Goal: Task Accomplishment & Management: Manage account settings

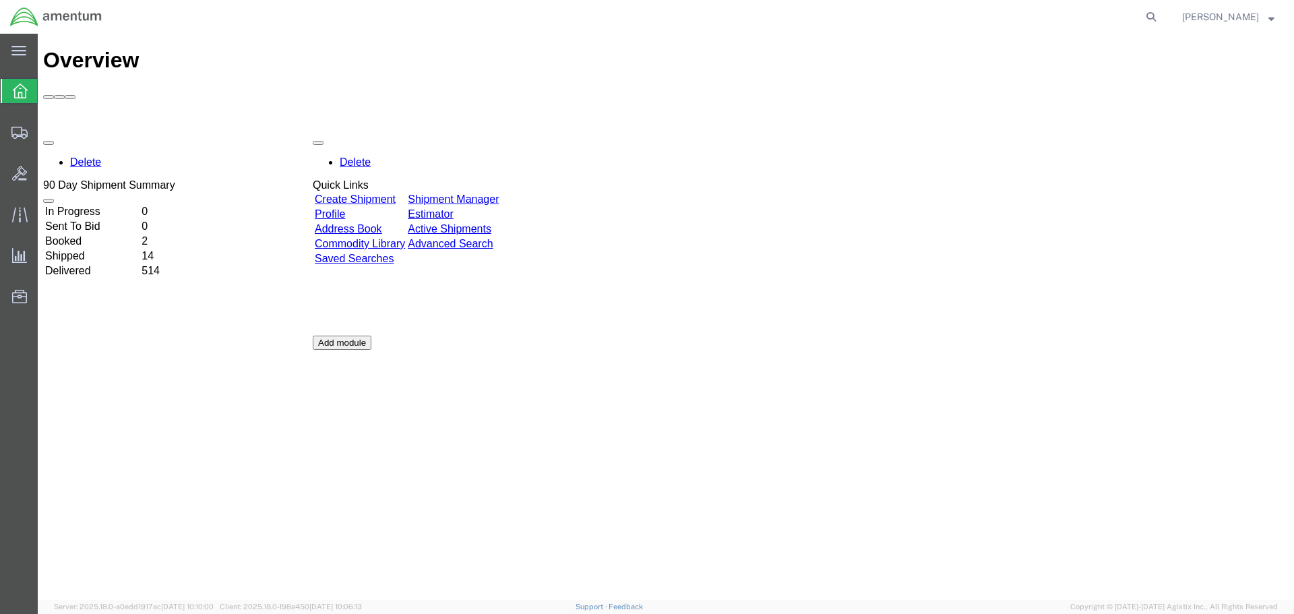
click at [1160, 13] on agx-global-search at bounding box center [946, 17] width 431 height 34
click at [1160, 15] on icon at bounding box center [1150, 16] width 19 height 19
paste input "391998372883"
type input "391998372883"
click at [1160, 17] on icon at bounding box center [1150, 16] width 19 height 19
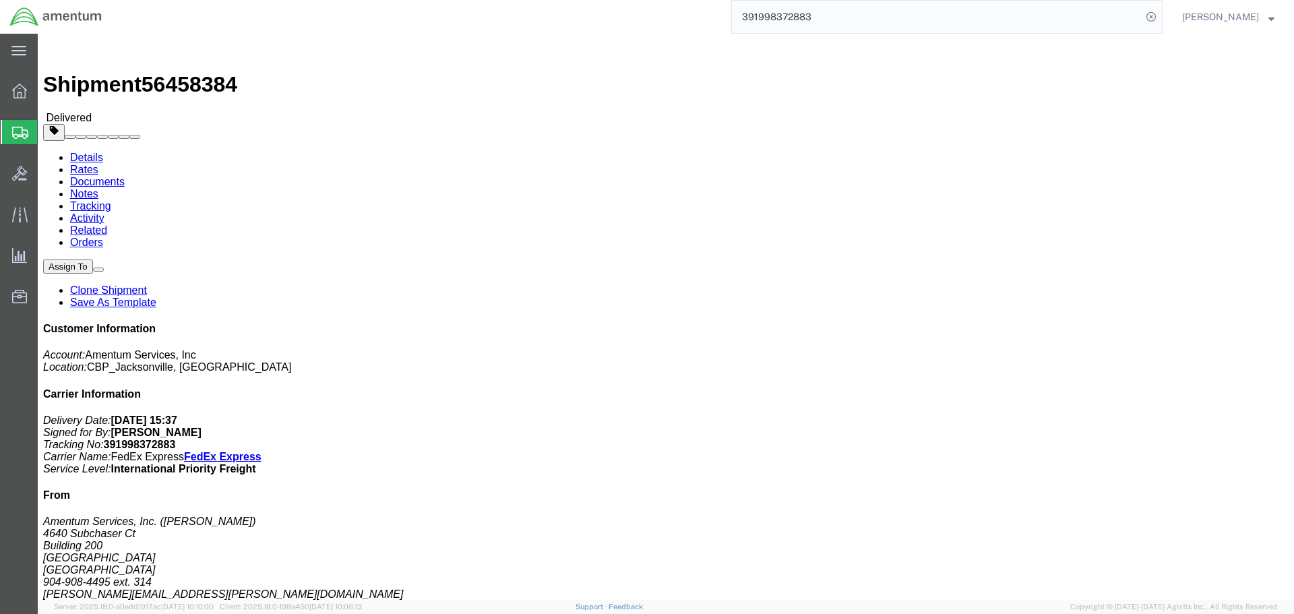
click link "Clone Shipment"
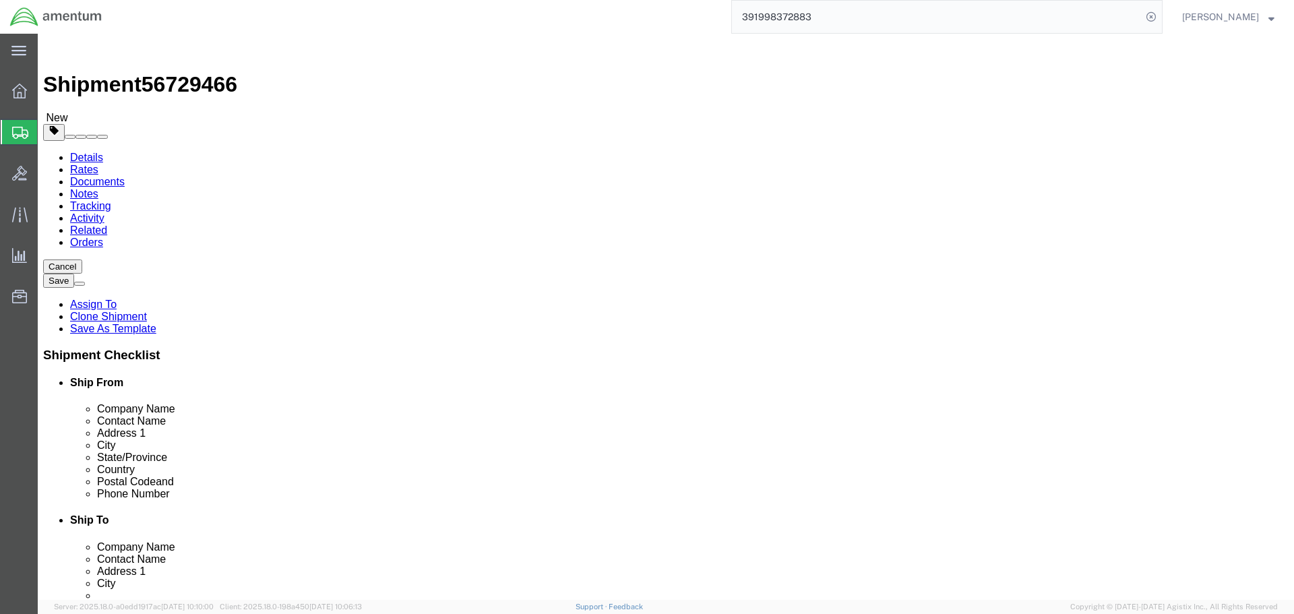
select select "49917"
select select
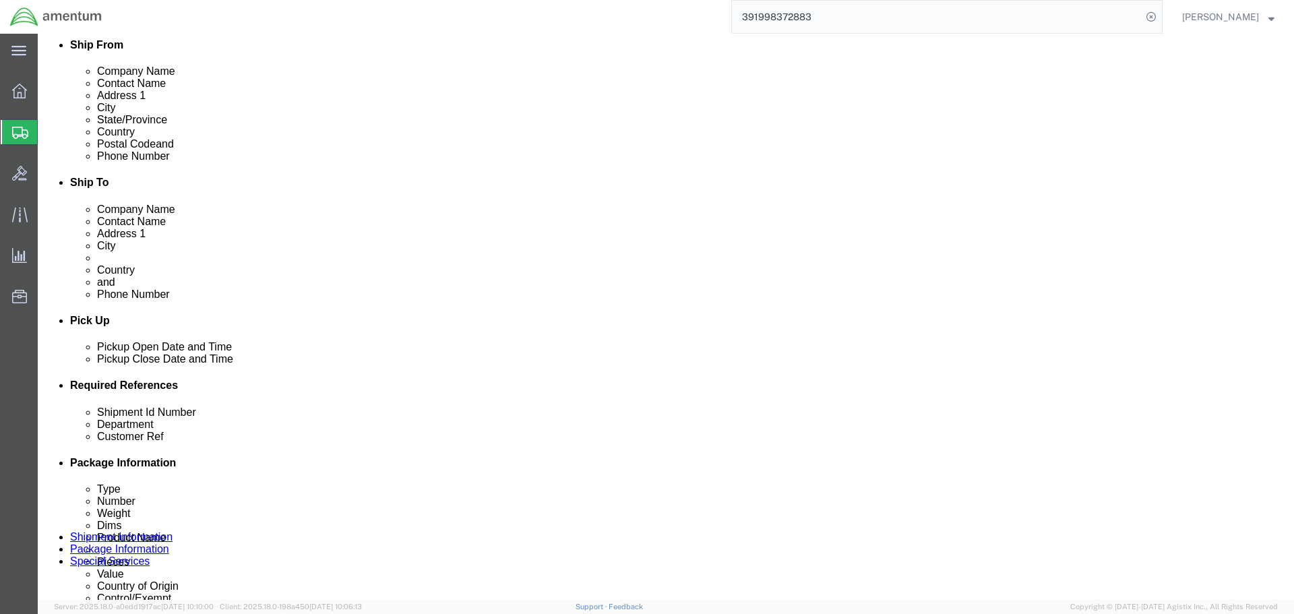
scroll to position [472, 0]
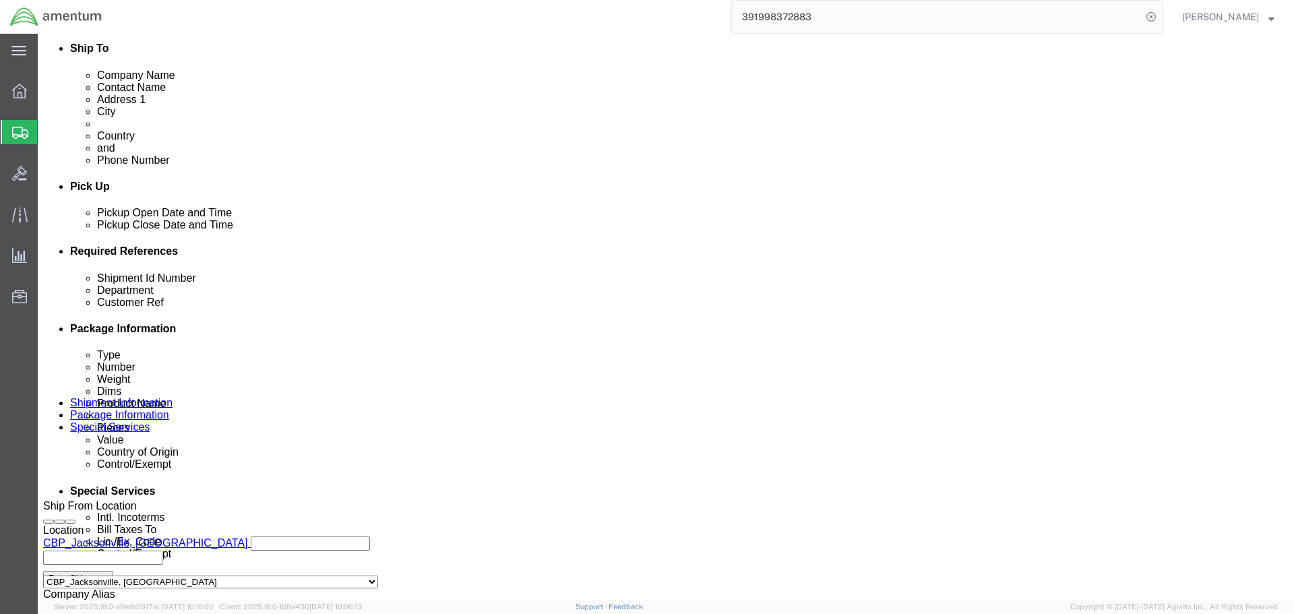
drag, startPoint x: 272, startPoint y: 360, endPoint x: 148, endPoint y: 358, distance: 124.7
click div "Shipment Id Number TAR1217 & TAR1122"
type input "c"
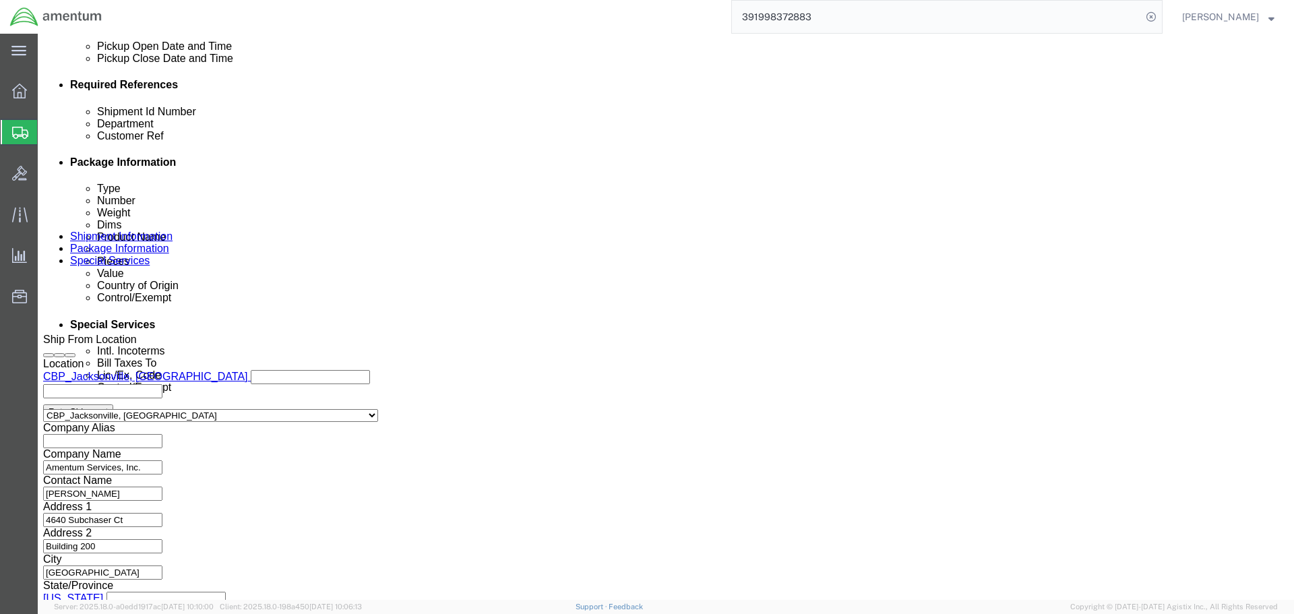
scroll to position [662, 0]
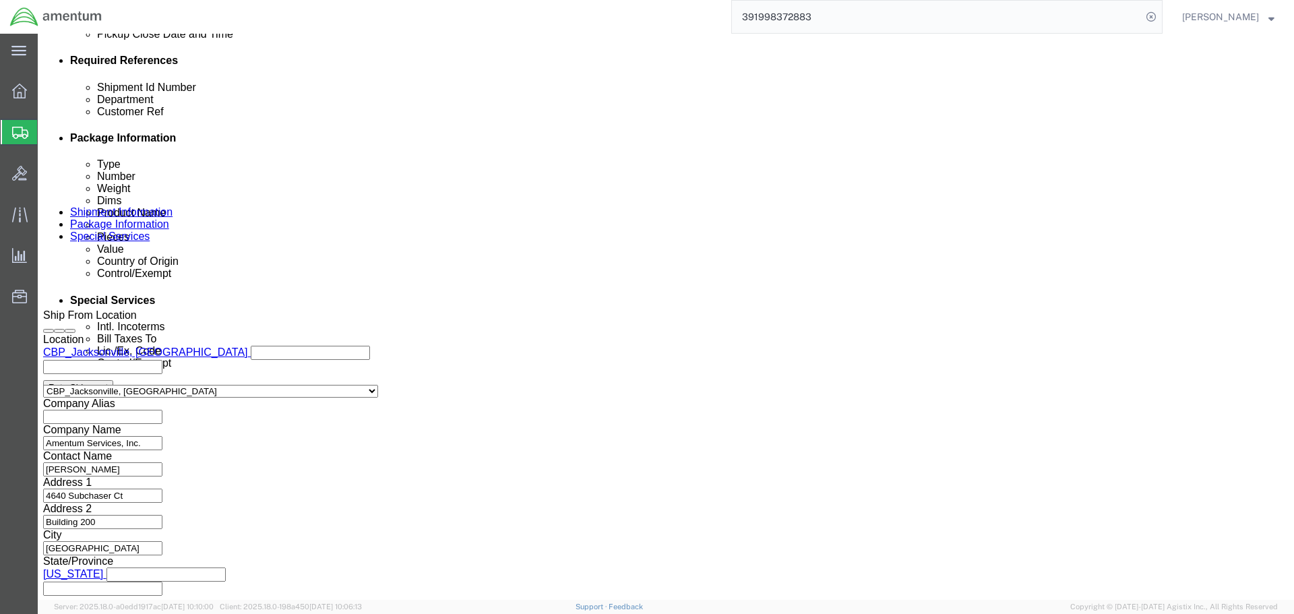
type input "DMCU TO LAJ"
click button "Continue"
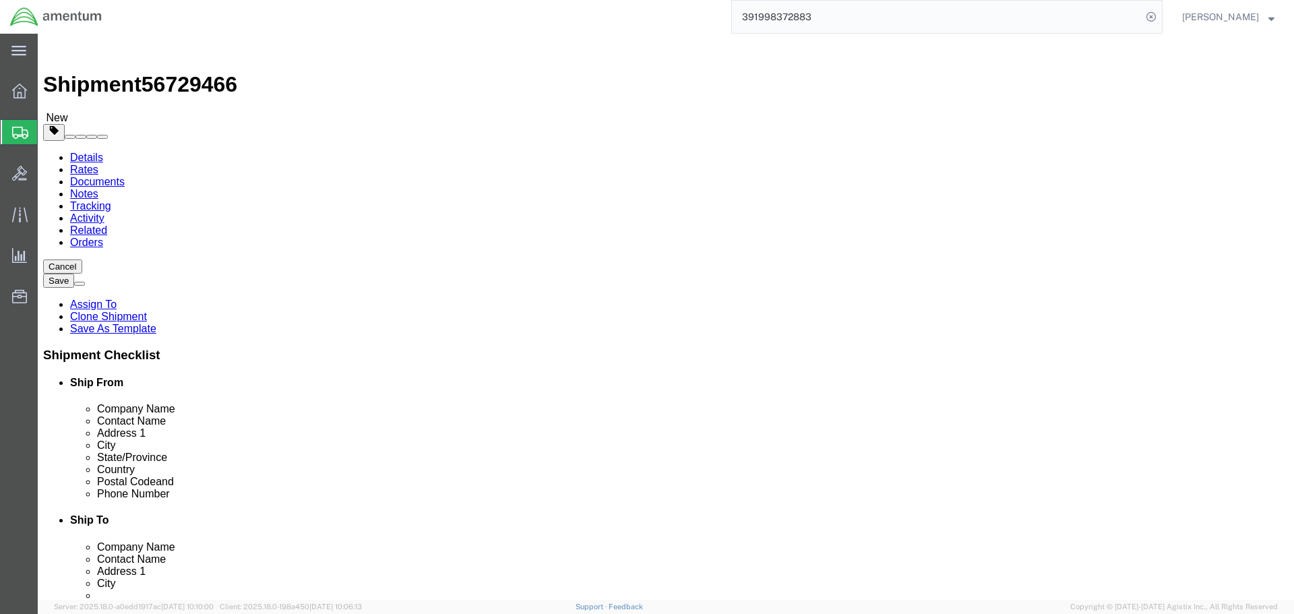
click span "button"
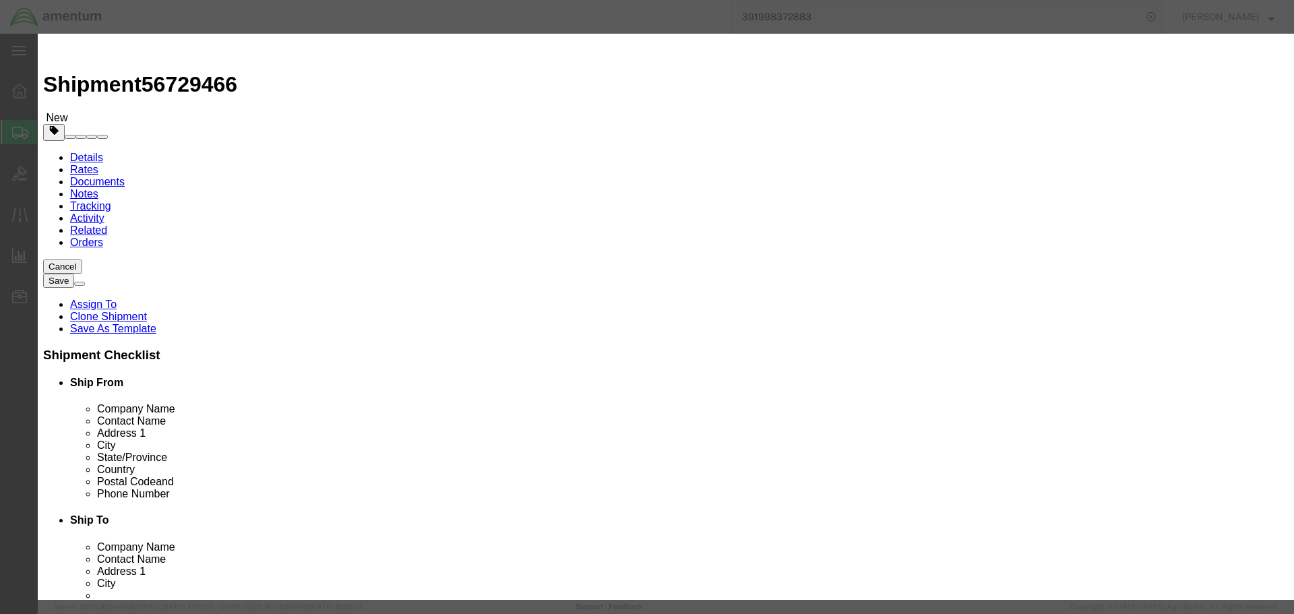
click button "Yes"
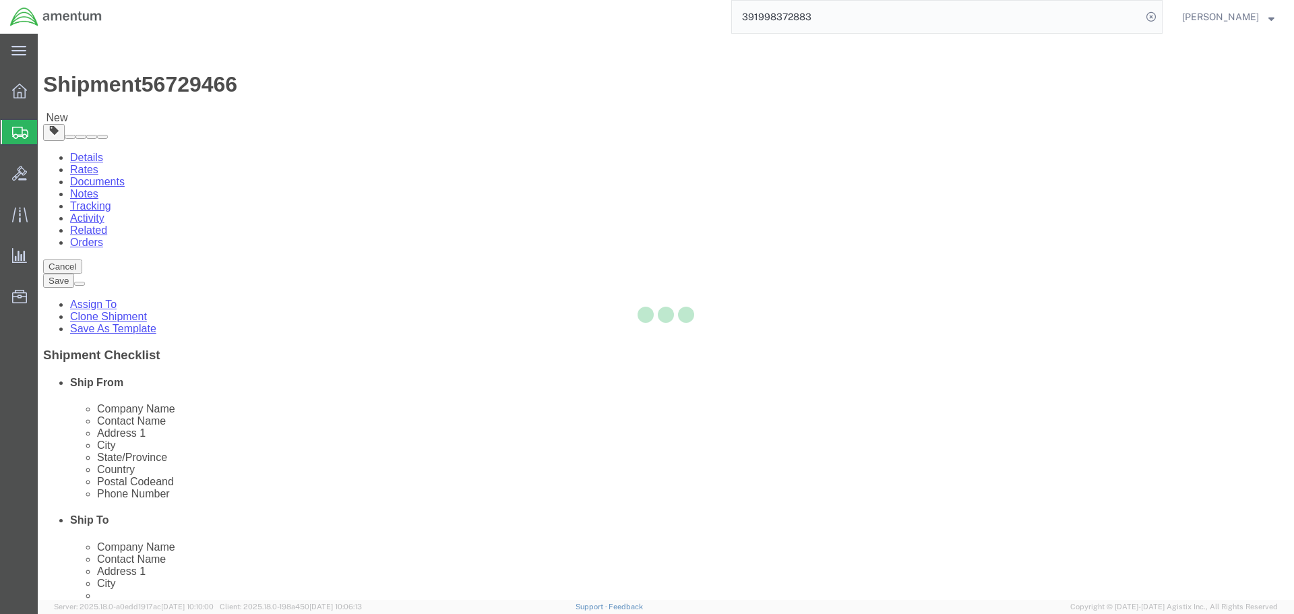
select select "SKID"
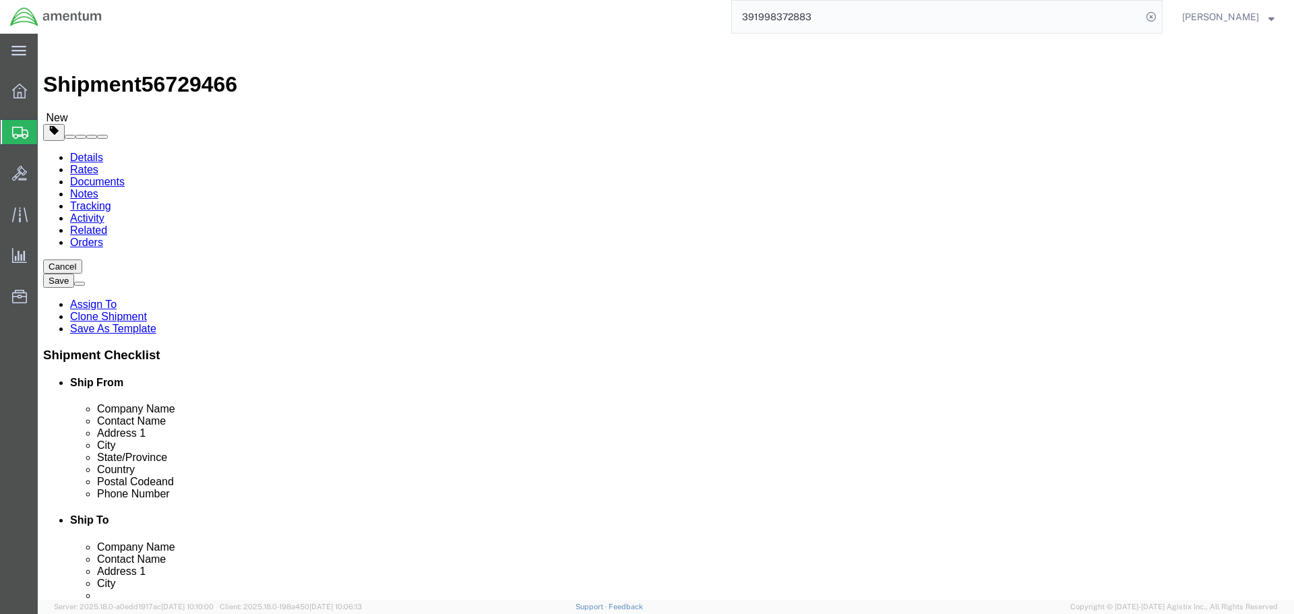
click span "button"
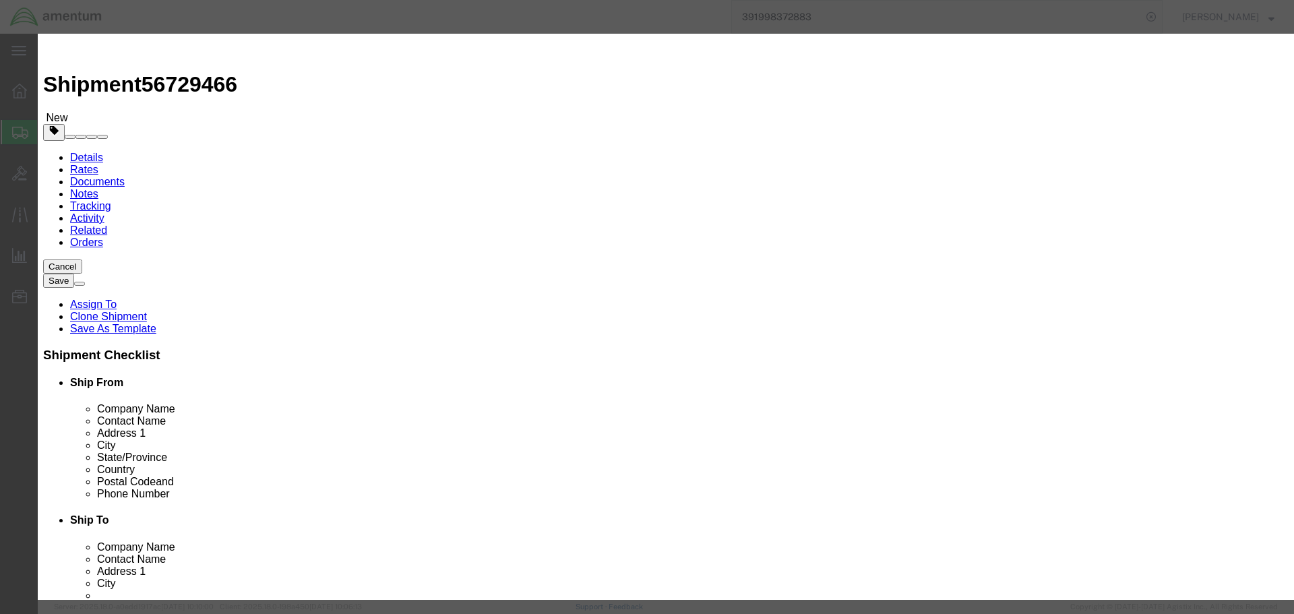
click button "Yes"
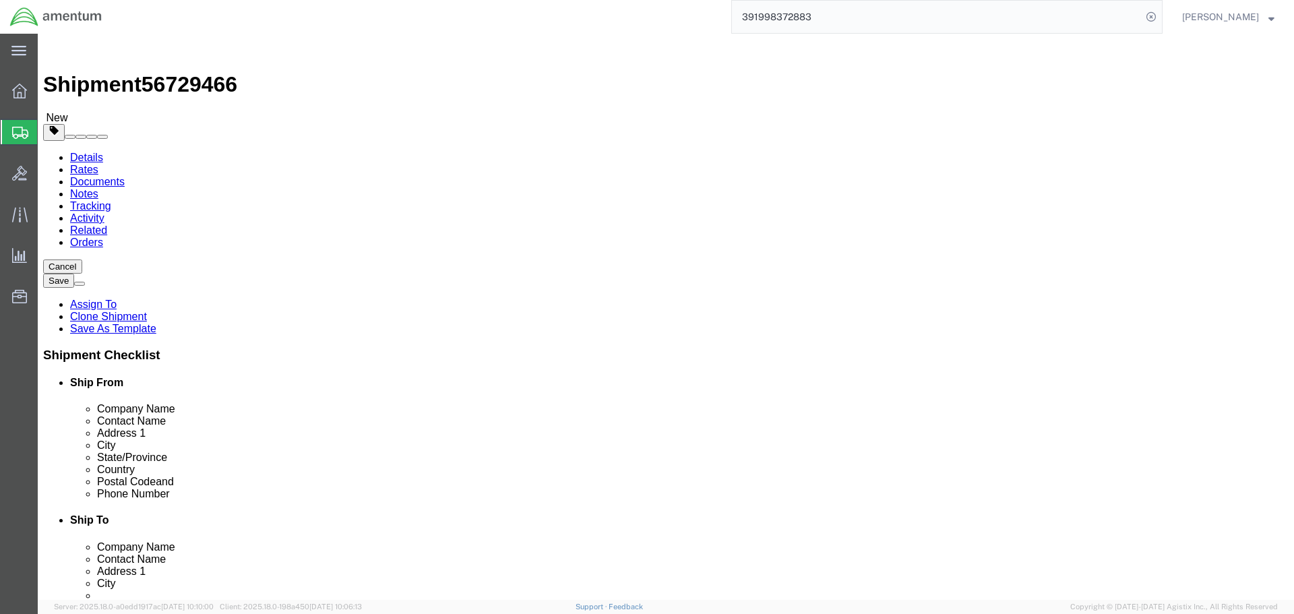
click link "Add Package"
click select "Select Bale(s) Basket(s) Bolt(s) Bottle(s) Buckets Bulk Bundle(s) Can(s) Cardbo…"
select select "YRPK"
click select "Select Bale(s) Basket(s) Bolt(s) Bottle(s) Buckets Bulk Bundle(s) Can(s) Cardbo…"
click input "text"
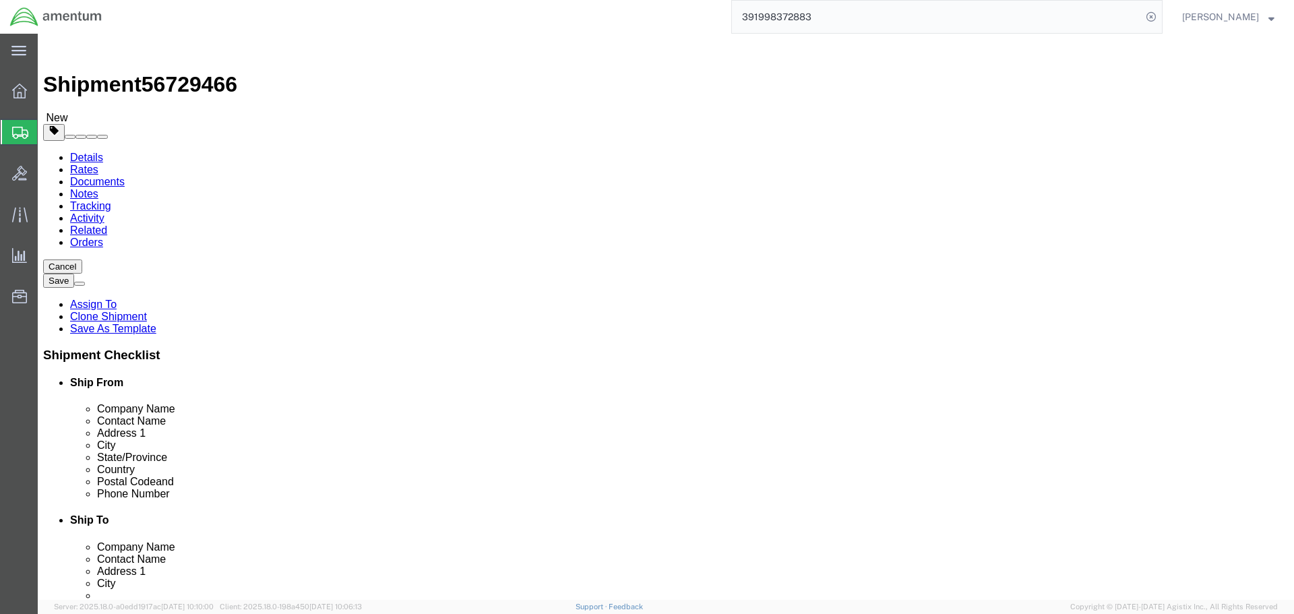
type input "25"
type input "19"
type input "15"
type input "35"
click link "Add Content"
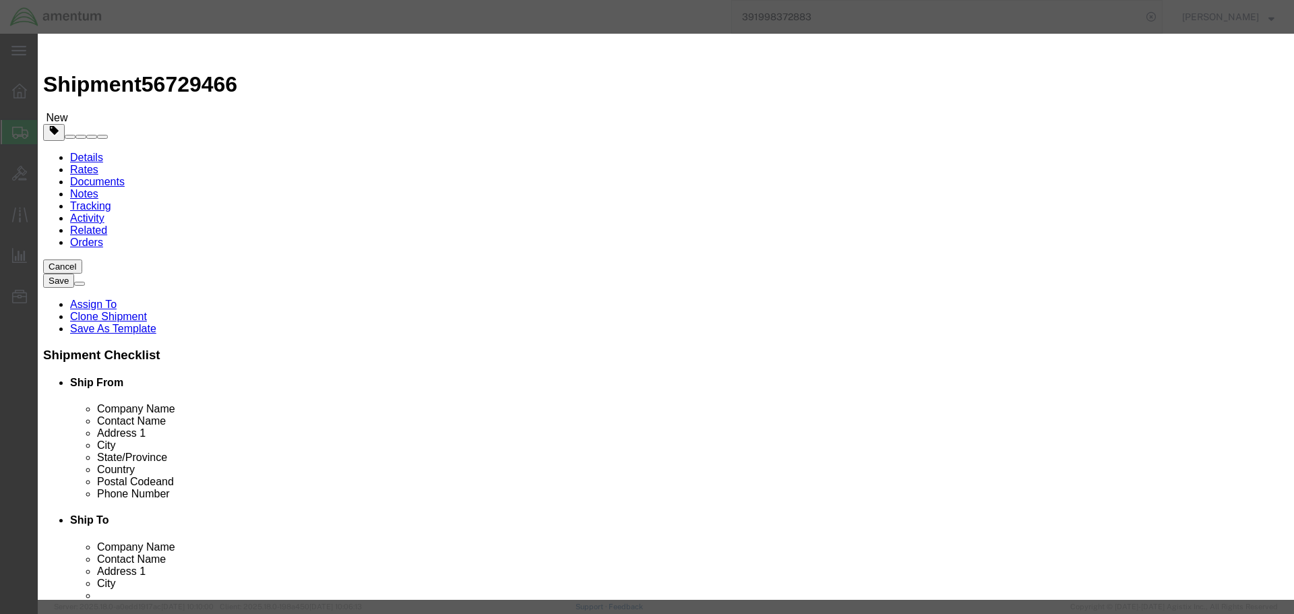
click input "text"
type input "44160-03"
type input "1"
type input "100000"
select select "USD"
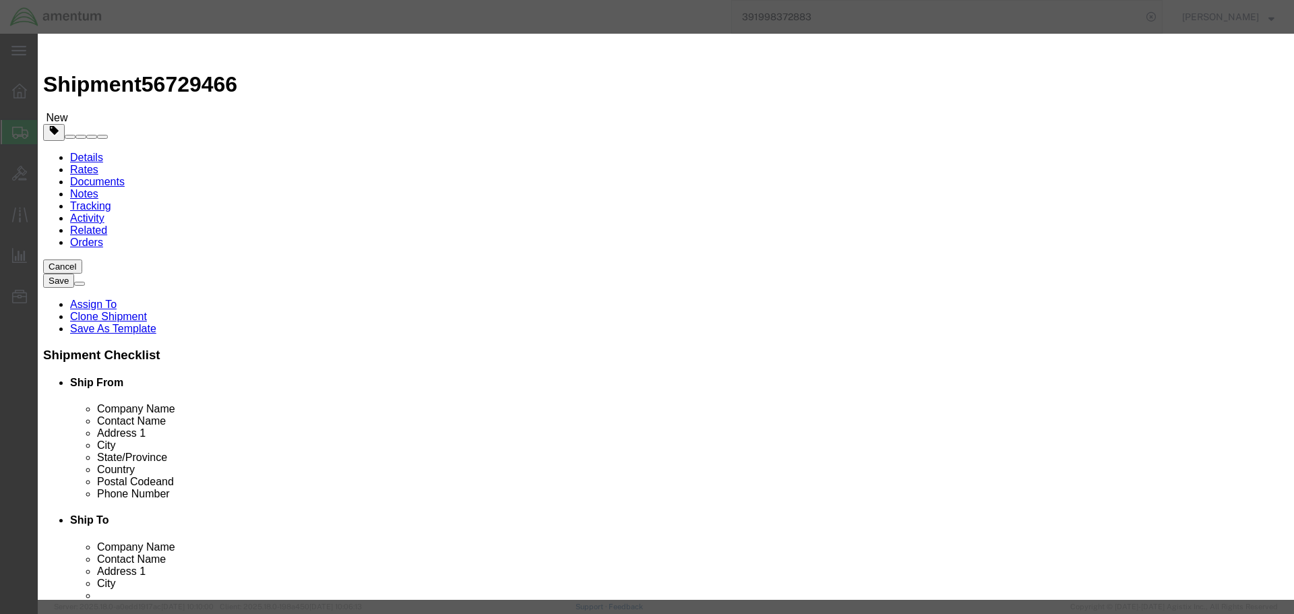
type input "44160-03"
drag, startPoint x: 460, startPoint y: 103, endPoint x: 354, endPoint y: 108, distance: 105.9
click div "Product Name 44160-03"
type input "DMCU"
click textarea
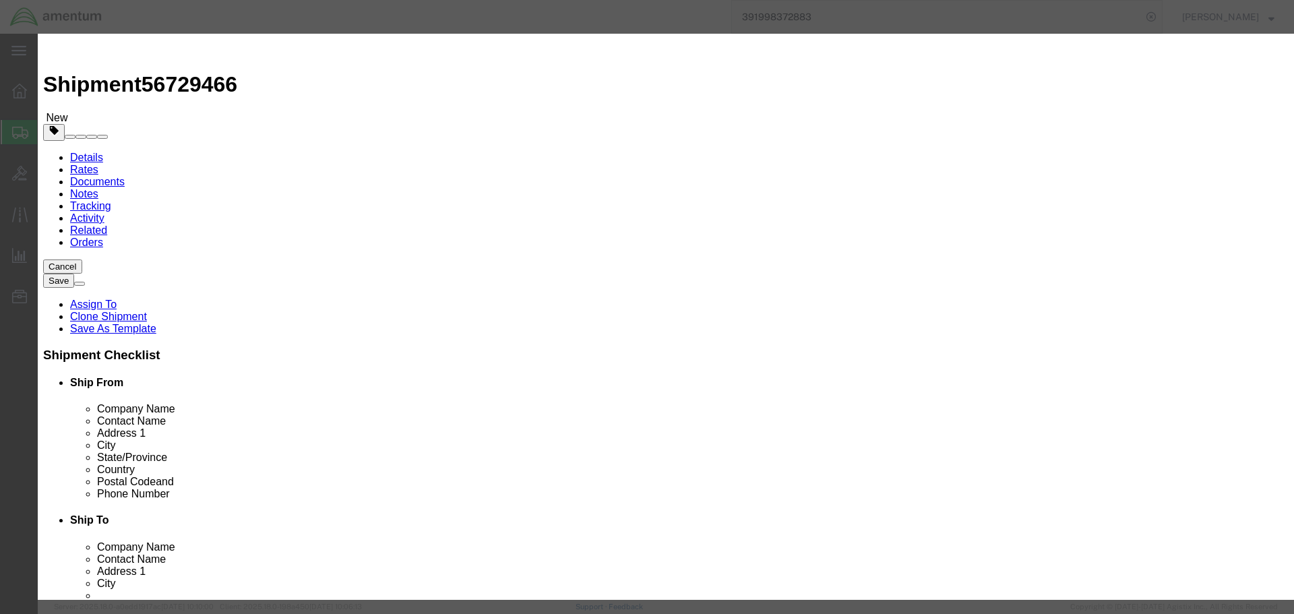
type textarea "DIGITAL MASTER CONTROL UNIT"
click select "Select [GEOGRAPHIC_DATA] [GEOGRAPHIC_DATA] [GEOGRAPHIC_DATA] [GEOGRAPHIC_DATA] …"
select select "CA"
click select "Select [GEOGRAPHIC_DATA] [GEOGRAPHIC_DATA] [GEOGRAPHIC_DATA] [GEOGRAPHIC_DATA] …"
type input "274"
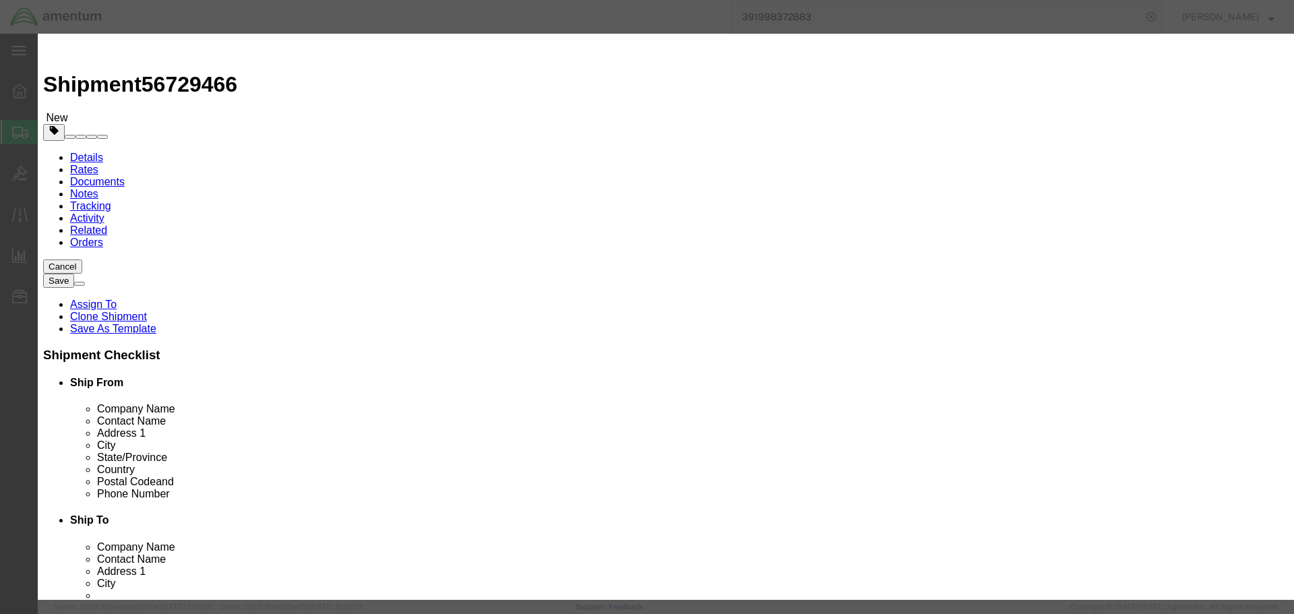
click button "Save & Close"
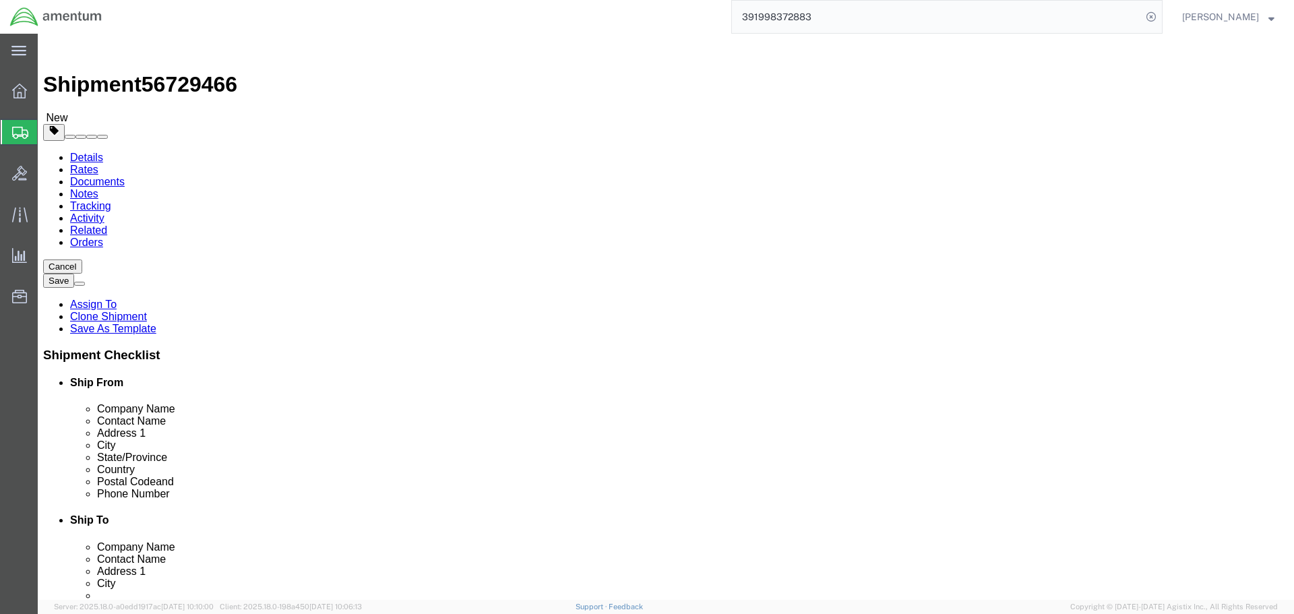
click button "Save"
click icon
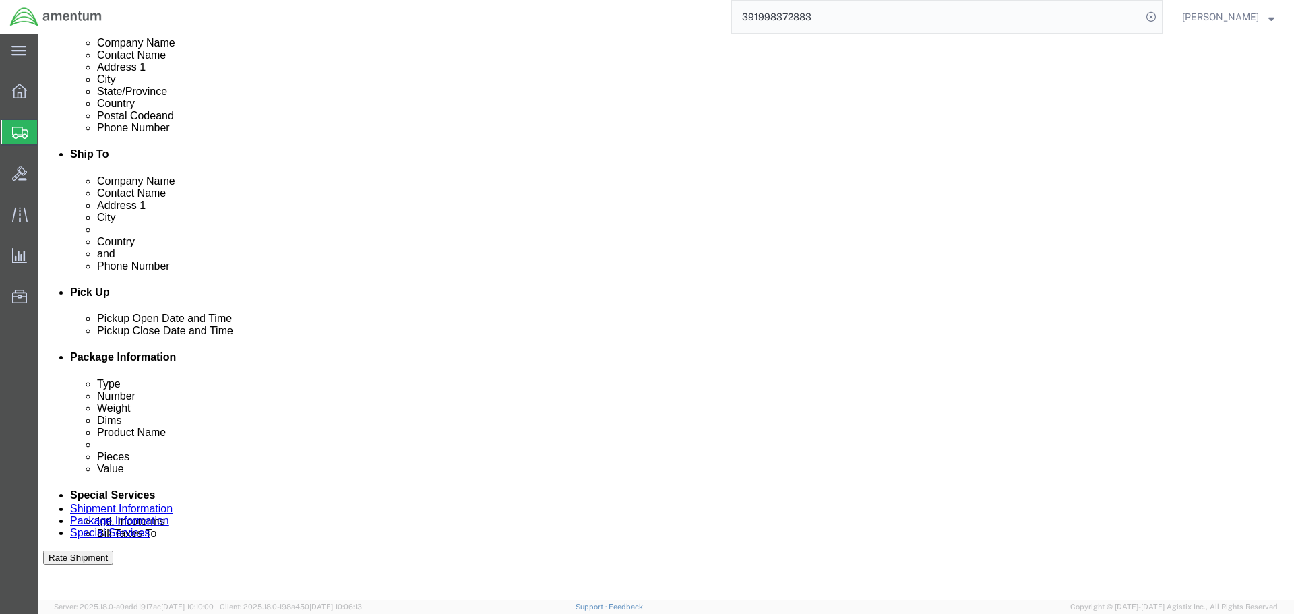
scroll to position [472, 0]
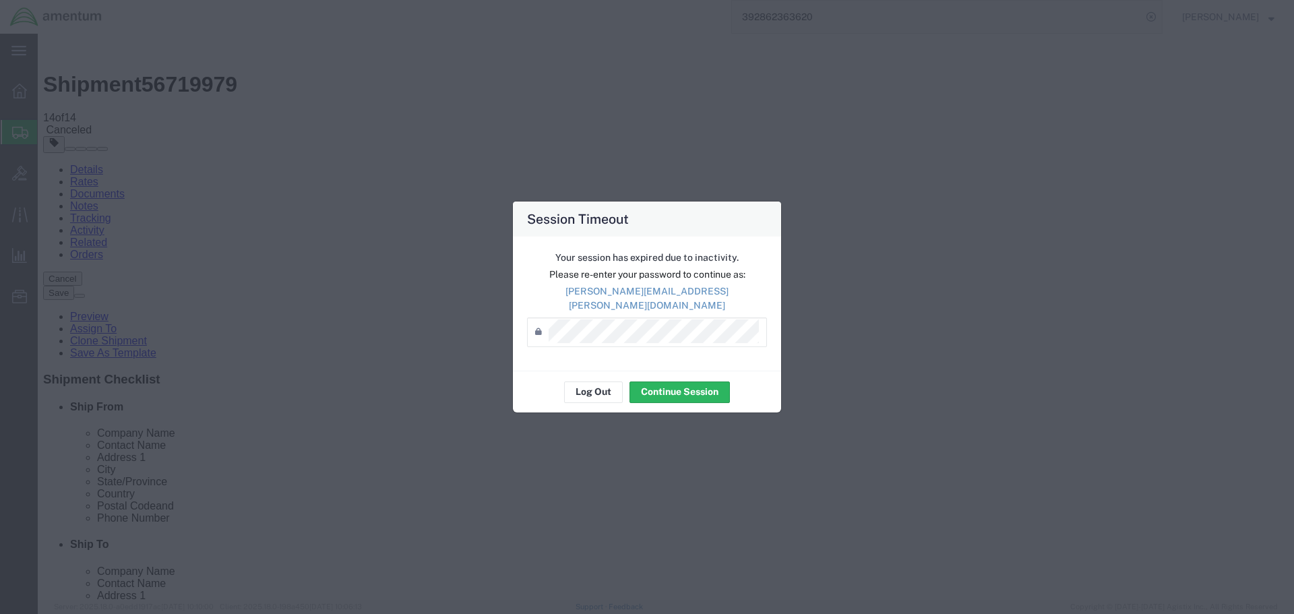
scroll to position [58, 0]
